Goal: Find specific page/section: Find specific page/section

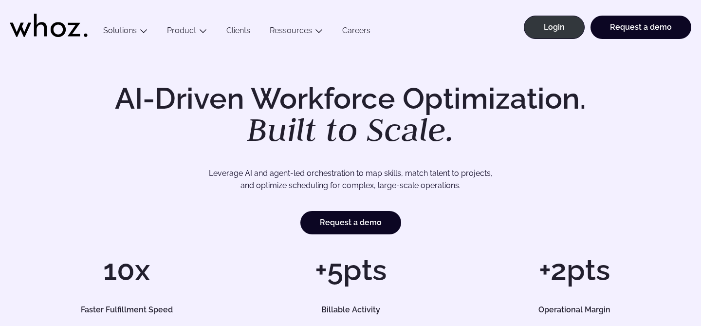
click at [234, 32] on link "Clients" at bounding box center [238, 32] width 43 height 13
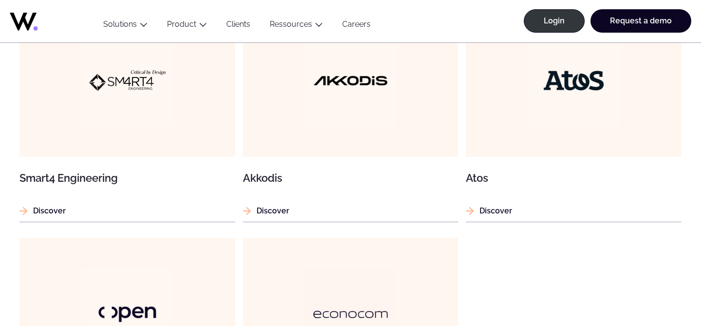
scroll to position [795, 0]
